Goal: Information Seeking & Learning: Learn about a topic

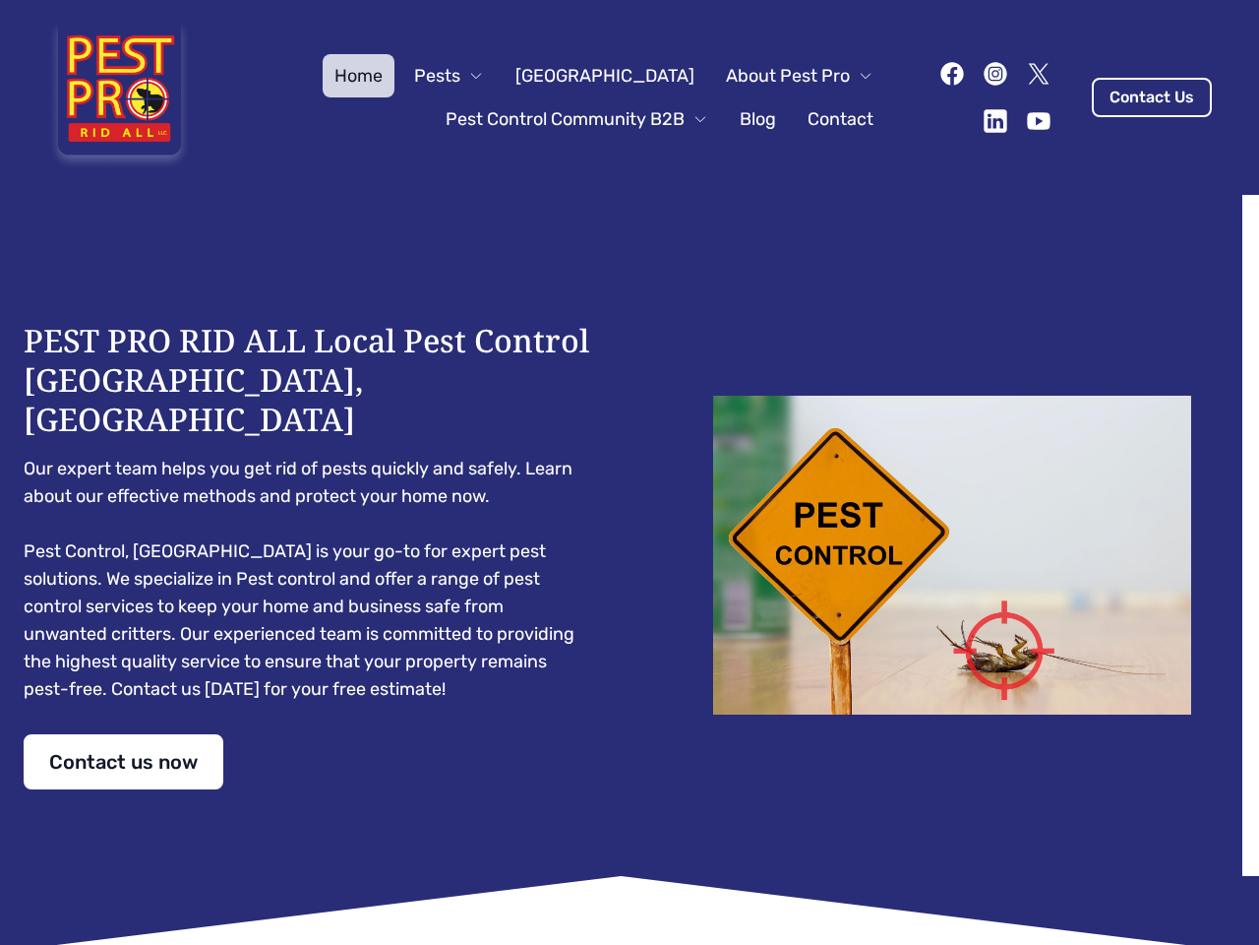
click at [630, 472] on div "PEST PRO RID ALL Local Pest Control [GEOGRAPHIC_DATA], [GEOGRAPHIC_DATA] Our ex…" at bounding box center [630, 555] width 1212 height 468
click at [461, 76] on span "Pests" at bounding box center [437, 76] width 46 height 28
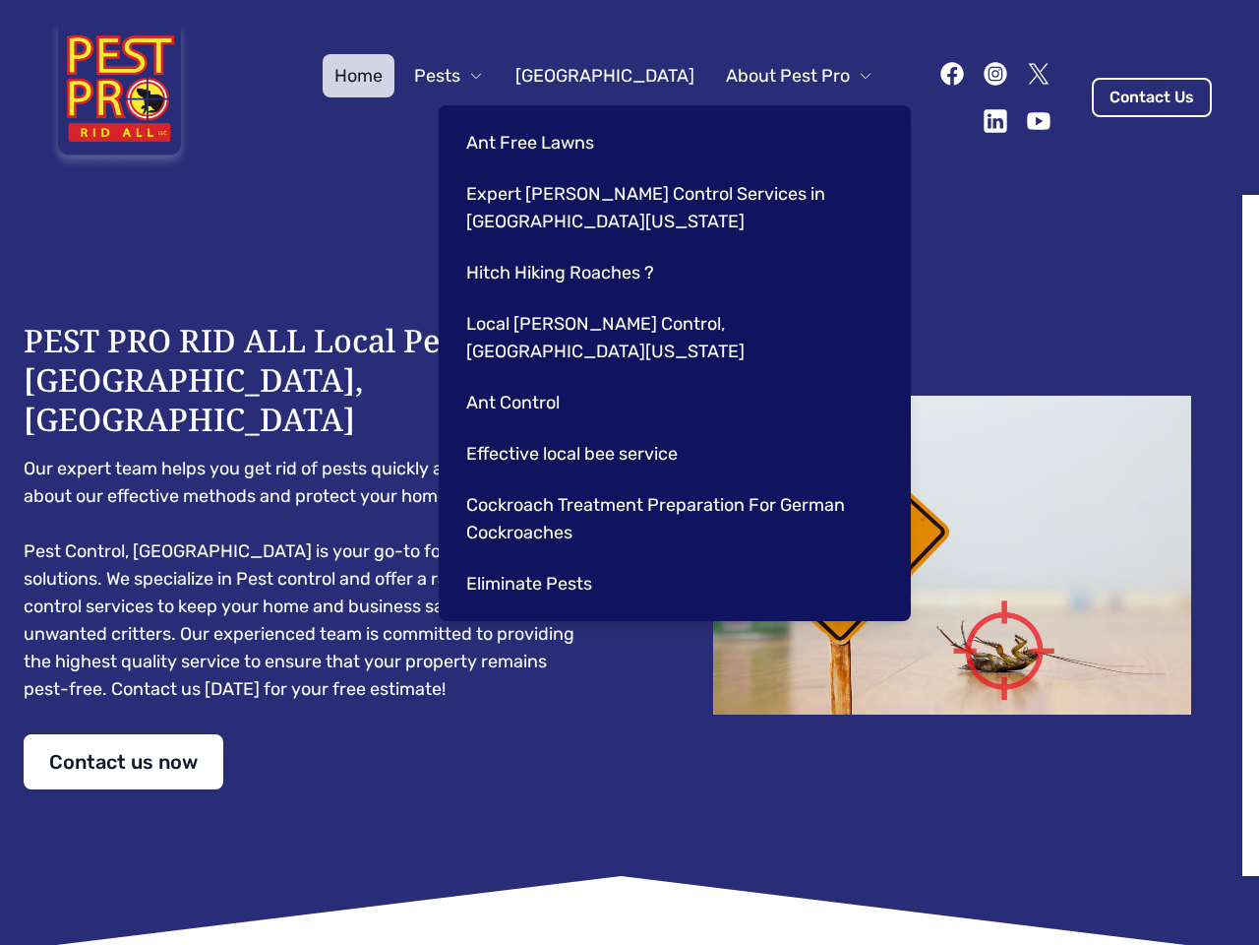
click at [779, 76] on span "About Pest Pro" at bounding box center [788, 76] width 124 height 28
click at [557, 119] on div "Ant Free Lawns Expert [PERSON_NAME] Control Services in [GEOGRAPHIC_DATA] [US_S…" at bounding box center [675, 363] width 472 height 516
